Goal: Book appointment/travel/reservation

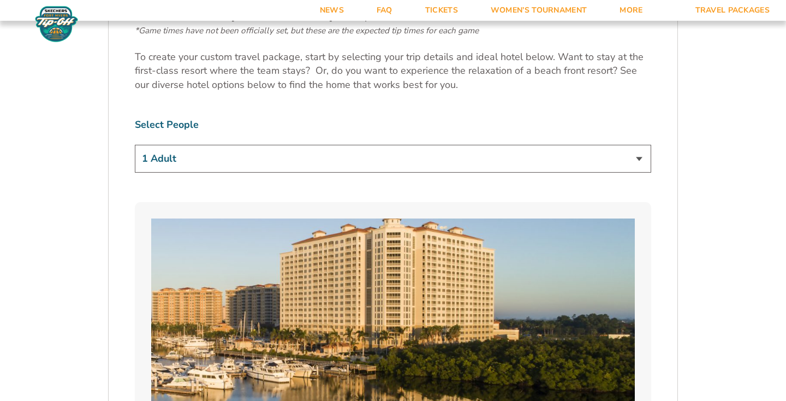
scroll to position [669, 0]
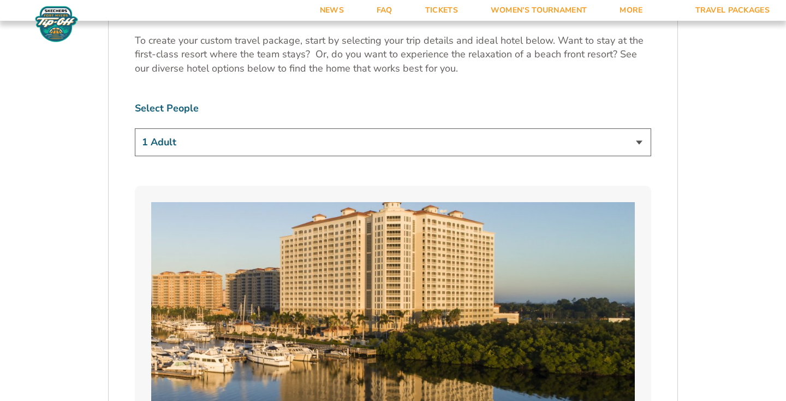
select select "2 Adults"
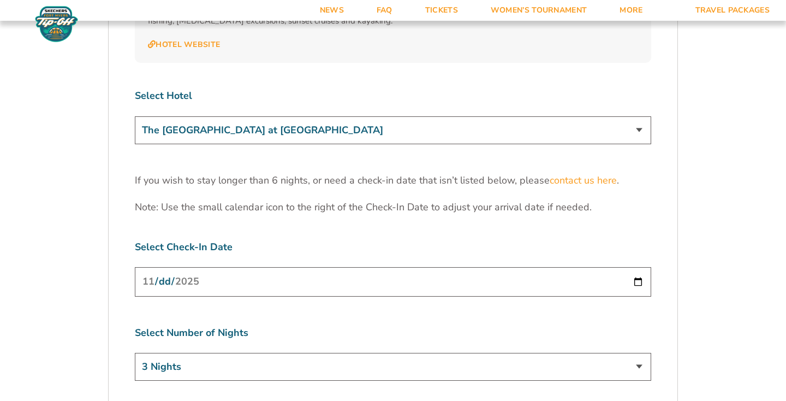
scroll to position [3336, 0]
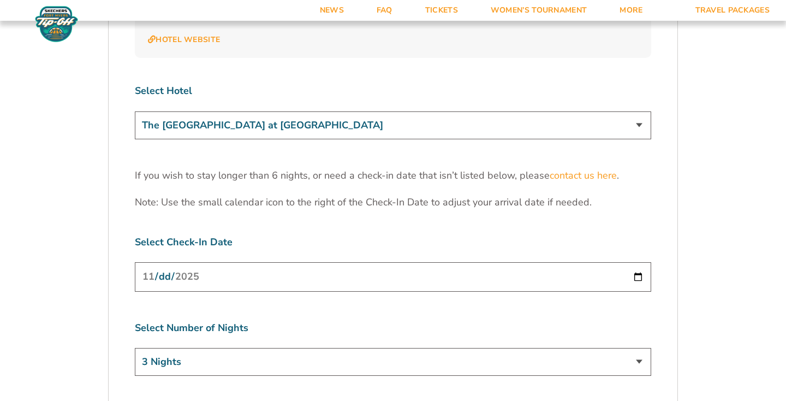
click at [322, 262] on input "[DATE]" at bounding box center [393, 276] width 516 height 29
type input "[DATE]"
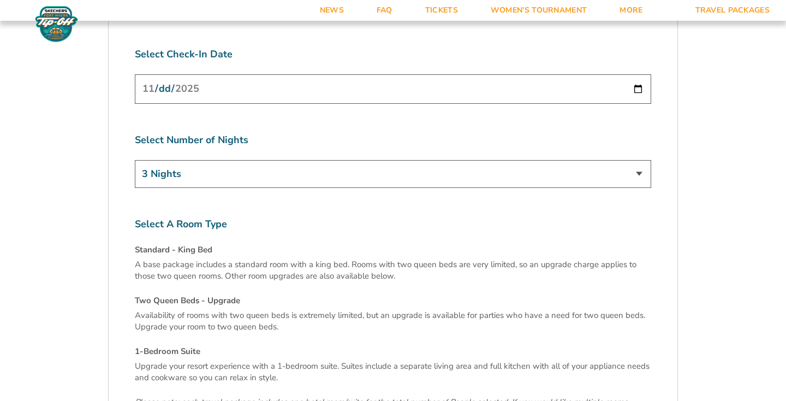
scroll to position [3538, 0]
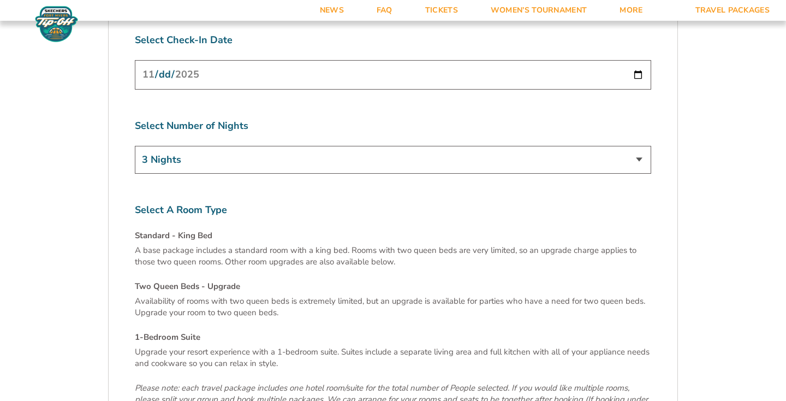
click at [221, 295] on p "Availability of rooms with two queen beds is extremely limited, but an upgrade …" at bounding box center [393, 306] width 516 height 23
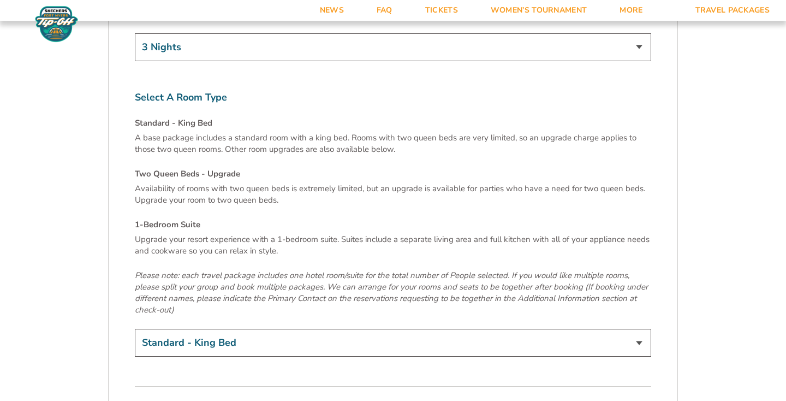
scroll to position [3663, 0]
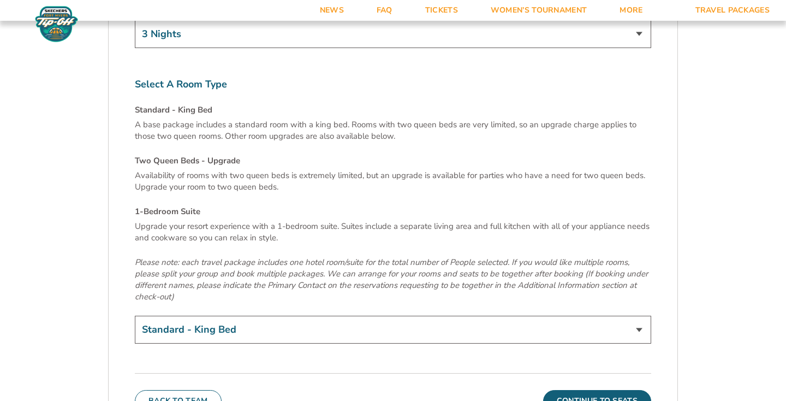
select select "Two Queen Beds - Upgrade"
click at [557, 390] on button "Continue To Seats" at bounding box center [597, 401] width 108 height 22
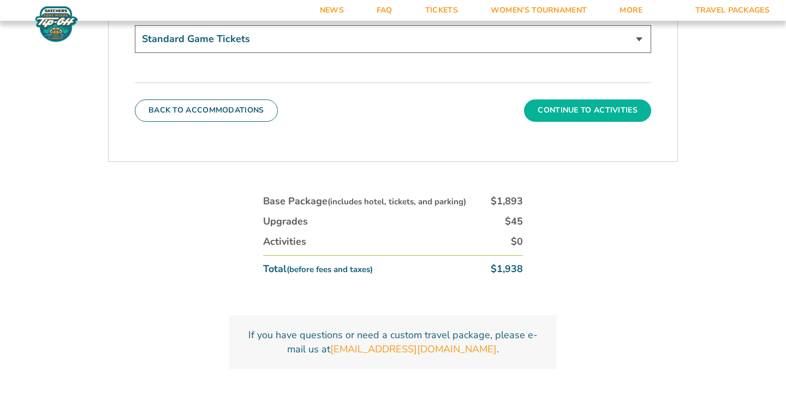
scroll to position [684, 0]
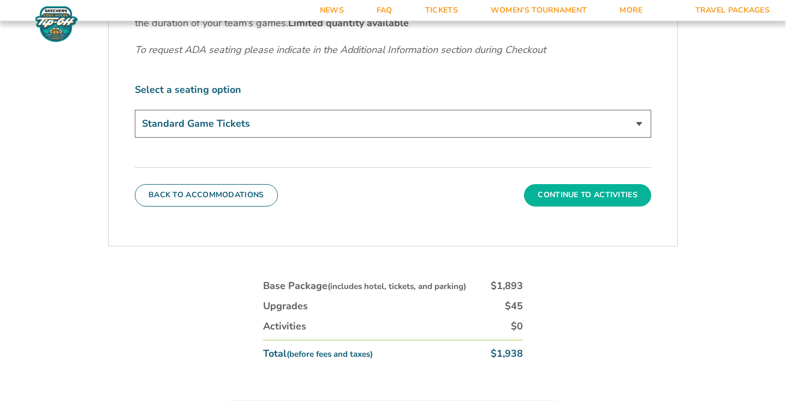
click at [563, 196] on button "Continue To Activities" at bounding box center [587, 195] width 127 height 22
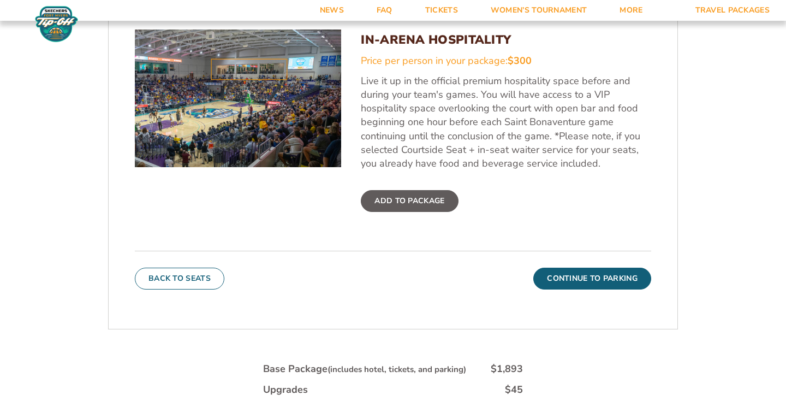
scroll to position [414, 0]
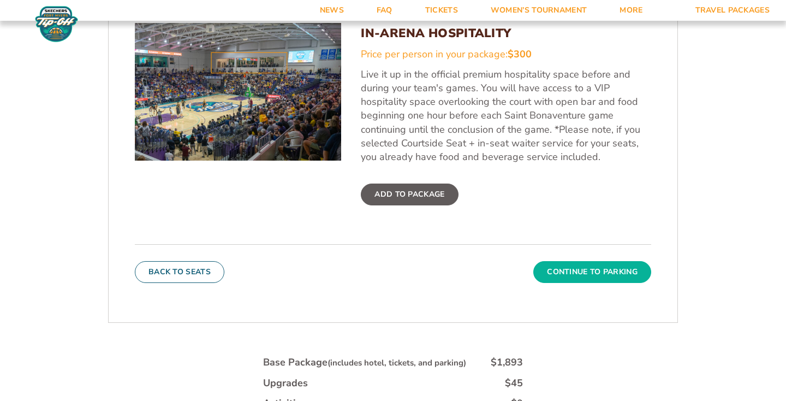
click at [577, 272] on button "Continue To Parking" at bounding box center [592, 272] width 118 height 22
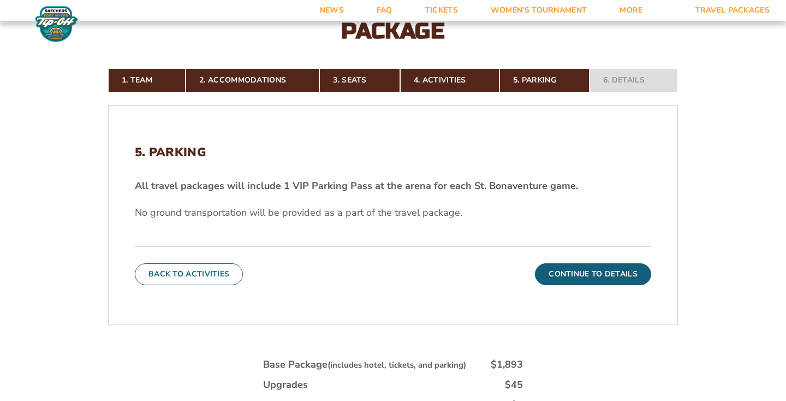
scroll to position [261, 0]
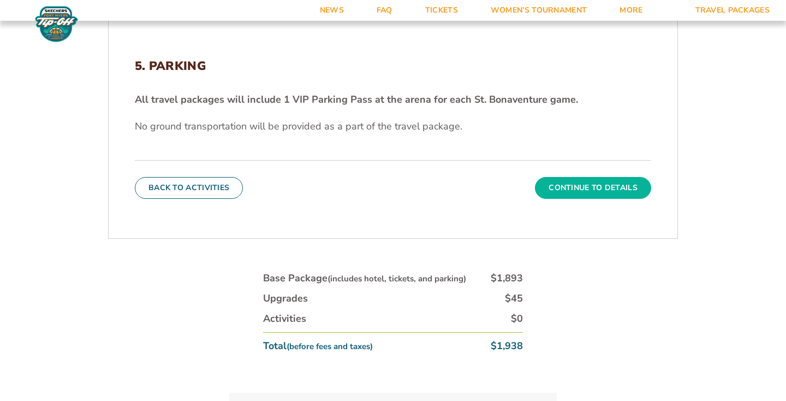
click at [574, 185] on button "Continue To Details" at bounding box center [593, 188] width 116 height 22
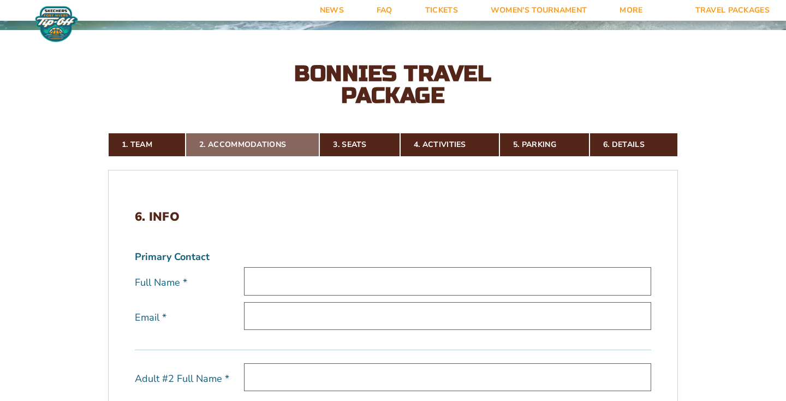
click at [276, 147] on link "2. Accommodations" at bounding box center [253, 145] width 134 height 24
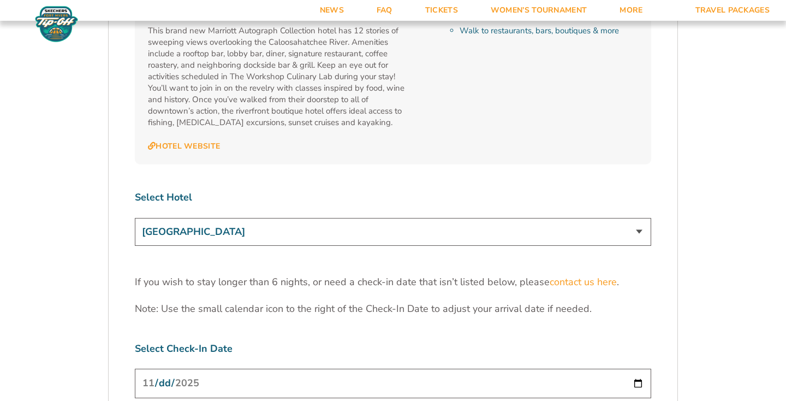
scroll to position [3204, 0]
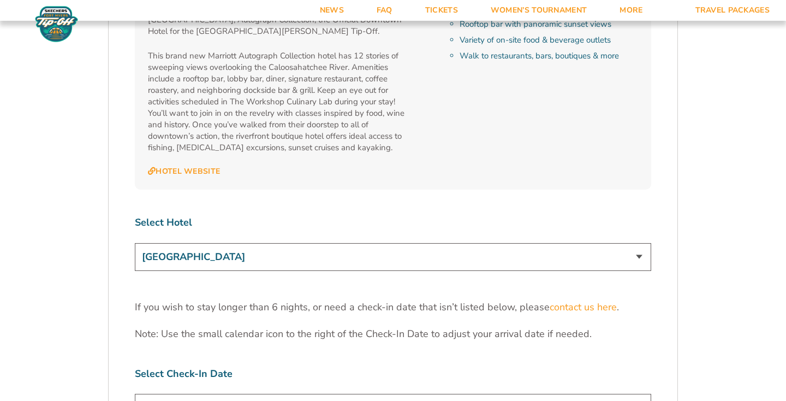
select select "18756"
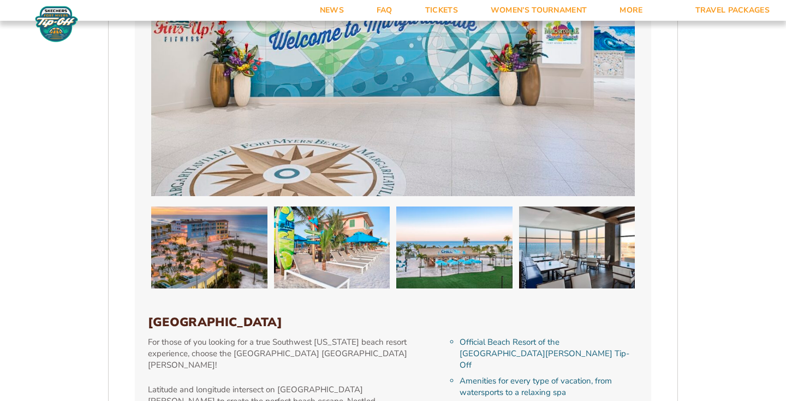
scroll to position [1559, 0]
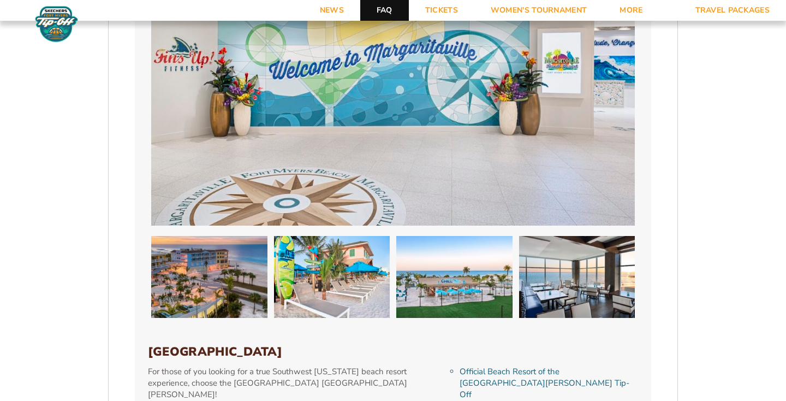
click at [392, 14] on link "FAQ" at bounding box center [384, 10] width 49 height 21
